Goal: Information Seeking & Learning: Understand process/instructions

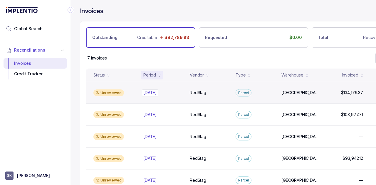
click at [153, 93] on p "[DATE]" at bounding box center [150, 93] width 16 height 6
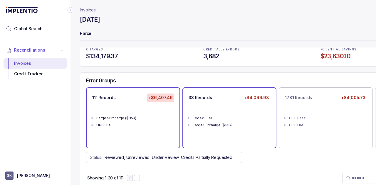
scroll to position [4, 0]
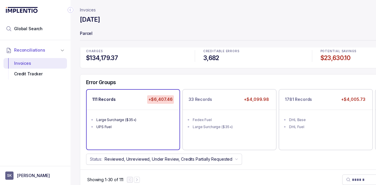
click at [152, 120] on div "Large Surcharge ($35+)" at bounding box center [134, 120] width 77 height 6
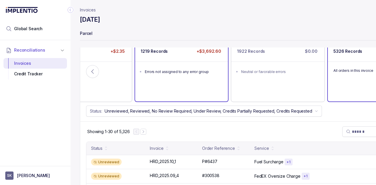
scroll to position [52, 0]
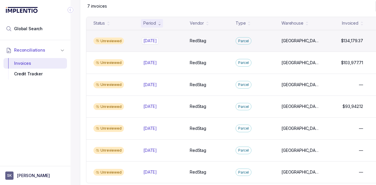
click at [147, 38] on p "[DATE]" at bounding box center [150, 41] width 16 height 6
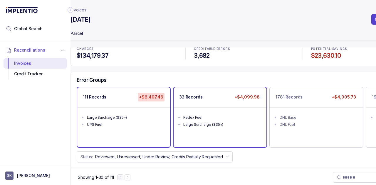
scroll to position [2, 9]
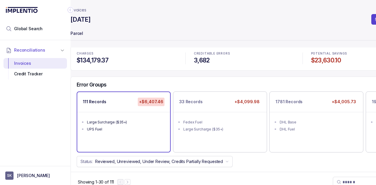
click at [145, 118] on li "Large Surcharge ($35+)" at bounding box center [128, 121] width 82 height 7
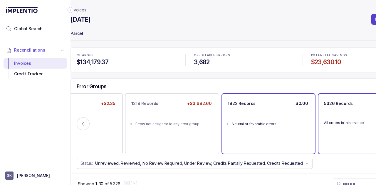
scroll to position [0, 0]
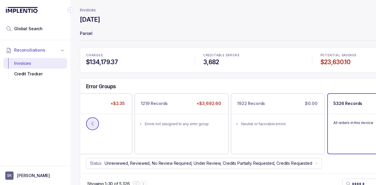
click at [93, 124] on icon at bounding box center [93, 124] width 6 height 6
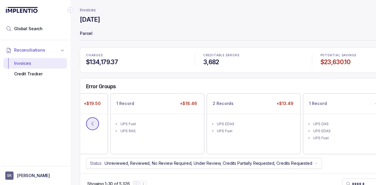
click at [92, 122] on icon at bounding box center [93, 124] width 6 height 6
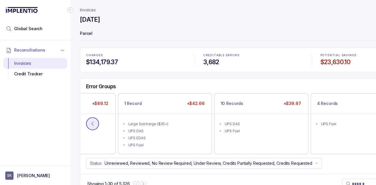
click at [92, 122] on icon at bounding box center [93, 124] width 6 height 6
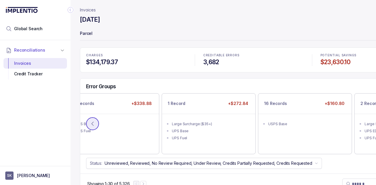
click at [92, 122] on icon at bounding box center [93, 124] width 6 height 6
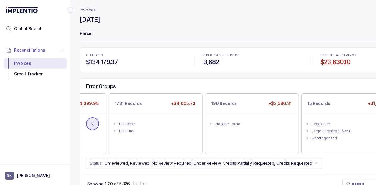
click at [92, 122] on icon at bounding box center [93, 124] width 6 height 6
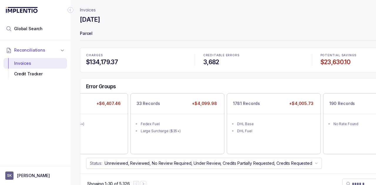
click at [92, 122] on icon at bounding box center [93, 124] width 6 height 6
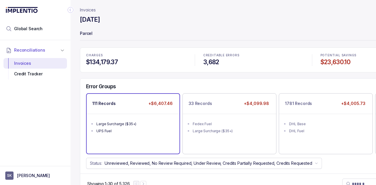
click at [139, 135] on ul "Large Surcharge ($35+) UPS Fuel" at bounding box center [133, 127] width 93 height 26
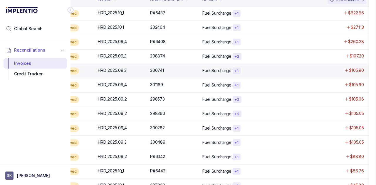
scroll to position [202, 52]
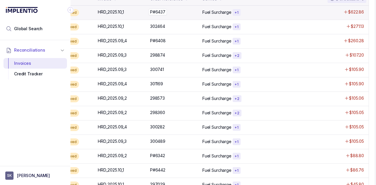
click at [172, 12] on div "P#6437 P#6437" at bounding box center [174, 12] width 49 height 6
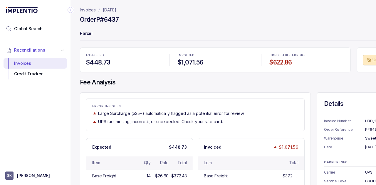
click at [112, 10] on p "[DATE]" at bounding box center [110, 10] width 14 height 6
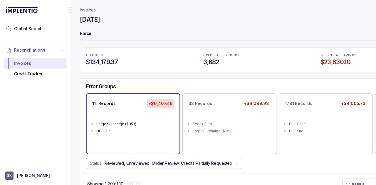
click at [151, 130] on div "UPS Fuel" at bounding box center [134, 131] width 77 height 6
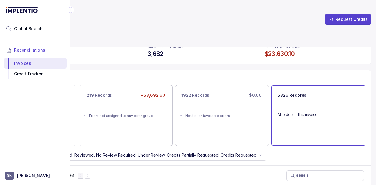
scroll to position [8, 0]
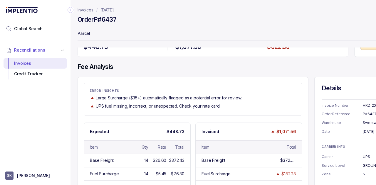
scroll to position [0, 2]
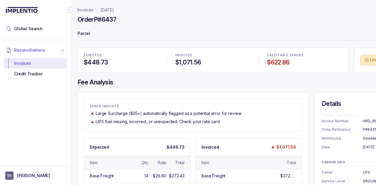
click at [113, 10] on p "[DATE]" at bounding box center [107, 10] width 14 height 6
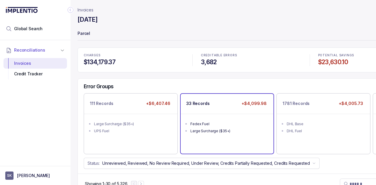
click at [232, 122] on div "Fedex Fuel" at bounding box center [228, 124] width 77 height 6
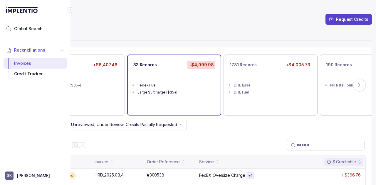
scroll to position [1, 55]
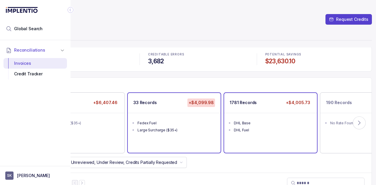
click at [286, 119] on li "DHL Base" at bounding box center [275, 122] width 82 height 7
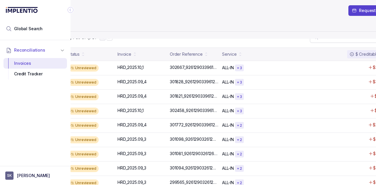
scroll to position [147, 32]
drag, startPoint x: 224, startPoint y: 50, endPoint x: 264, endPoint y: 53, distance: 39.7
click at [264, 53] on div "Service" at bounding box center [277, 54] width 109 height 8
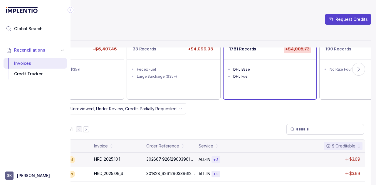
scroll to position [61, 60]
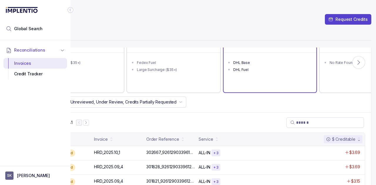
click at [283, 69] on div "DHL Fuel" at bounding box center [271, 70] width 77 height 6
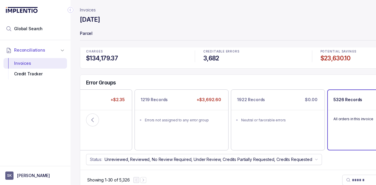
scroll to position [6, 0]
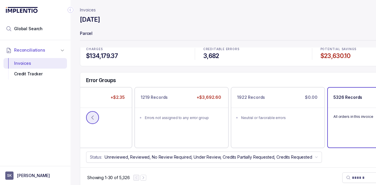
click at [91, 116] on icon at bounding box center [93, 118] width 6 height 6
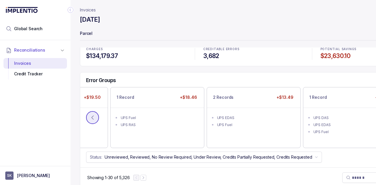
click at [93, 117] on icon at bounding box center [93, 118] width 6 height 6
click at [92, 117] on icon at bounding box center [93, 118] width 2 height 4
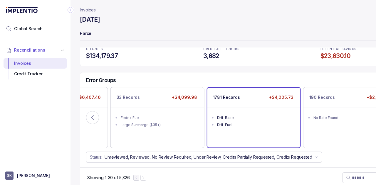
click at [262, 132] on ul "DHL Base DHL Fuel" at bounding box center [253, 121] width 93 height 26
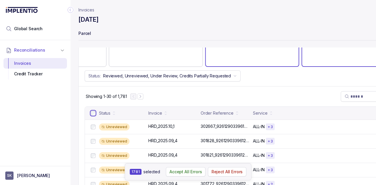
scroll to position [88, 0]
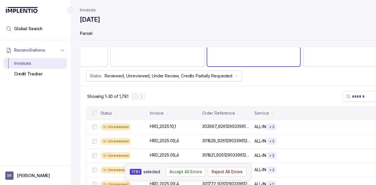
click at [70, 10] on icon "Collapse Icon" at bounding box center [70, 10] width 1 height 3
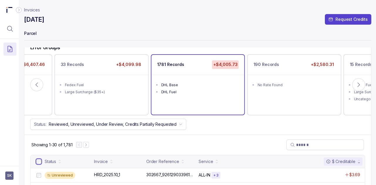
scroll to position [39, 9]
